Goal: Task Accomplishment & Management: Manage account settings

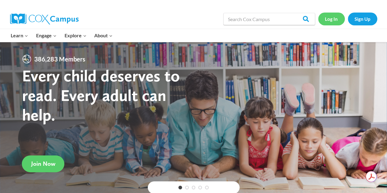
click at [332, 19] on link "Log In" at bounding box center [331, 19] width 27 height 13
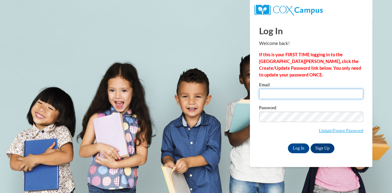
click at [277, 96] on input "Email" at bounding box center [311, 94] width 104 height 10
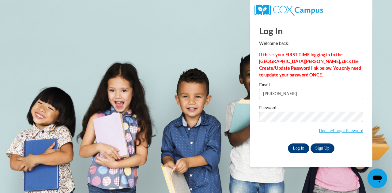
type input "angela"
click at [298, 148] on input "Log In" at bounding box center [298, 149] width 21 height 10
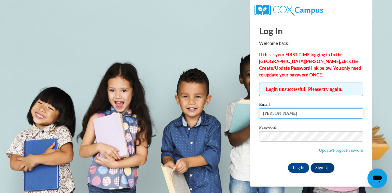
click at [284, 112] on input "[PERSON_NAME]" at bounding box center [311, 113] width 104 height 10
type input "[PERSON_NAME][EMAIL_ADDRESS][PERSON_NAME][DOMAIN_NAME]"
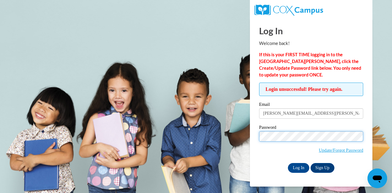
click at [288, 163] on input "Log In" at bounding box center [298, 168] width 21 height 10
click at [222, 24] on body "Log In Welcome back! If this is your FIRST TIME logging in to the [GEOGRAPHIC_D…" at bounding box center [196, 96] width 392 height 193
